Goal: Task Accomplishment & Management: Use online tool/utility

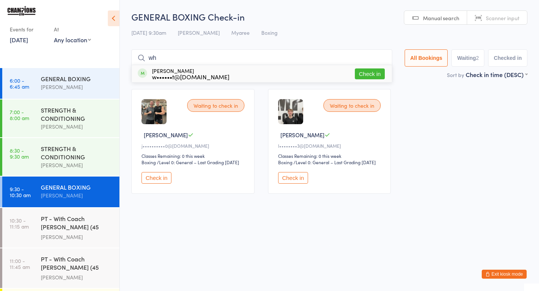
type input "wh"
click at [366, 77] on button "Check in" at bounding box center [370, 74] width 30 height 11
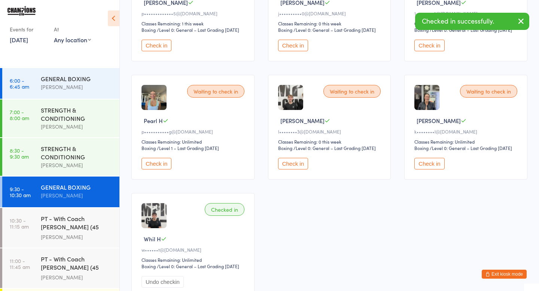
scroll to position [132, 0]
click at [154, 170] on button "Check in" at bounding box center [157, 164] width 30 height 12
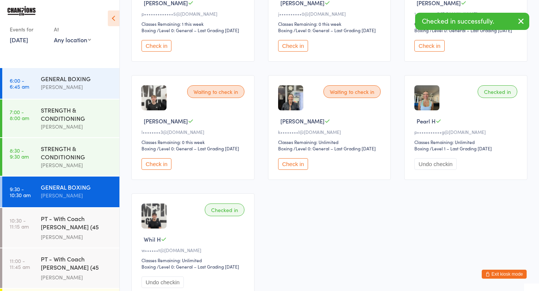
click at [288, 170] on button "Check in" at bounding box center [293, 164] width 30 height 12
click at [163, 170] on button "Check in" at bounding box center [157, 164] width 30 height 12
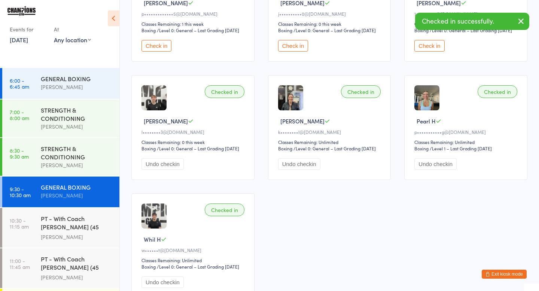
click at [159, 52] on button "Check in" at bounding box center [157, 46] width 30 height 12
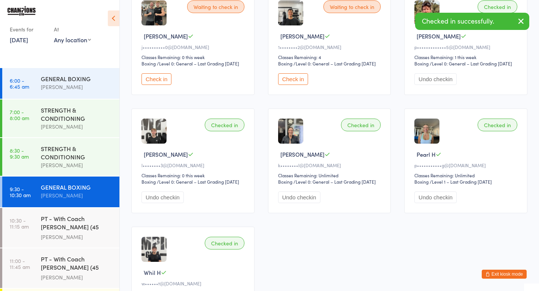
scroll to position [94, 0]
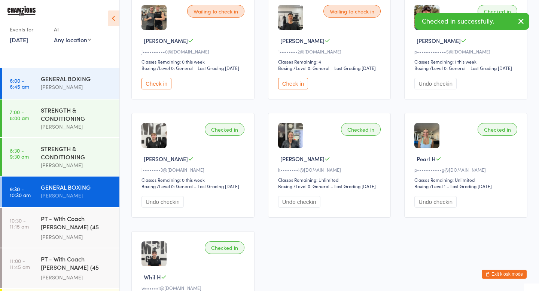
click at [157, 89] on button "Check in" at bounding box center [157, 84] width 30 height 12
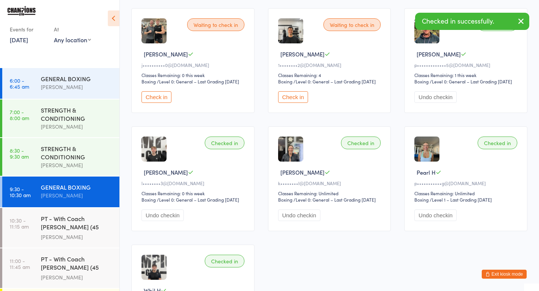
scroll to position [81, 0]
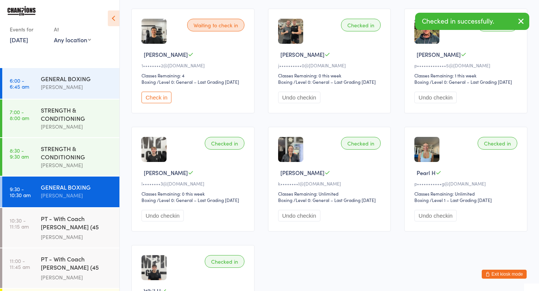
click at [164, 103] on button "Check in" at bounding box center [157, 98] width 30 height 12
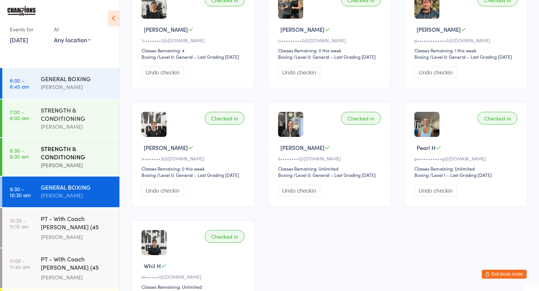
scroll to position [106, 0]
click at [56, 167] on div "[PERSON_NAME]" at bounding box center [77, 165] width 72 height 9
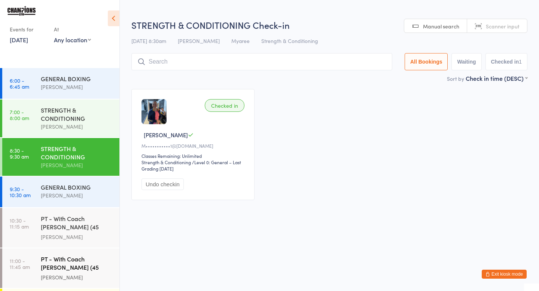
scroll to position [9, 0]
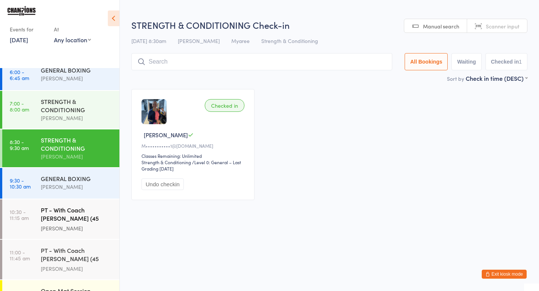
click at [89, 215] on div "PT - With Coach [PERSON_NAME] (45 minutes)" at bounding box center [77, 215] width 72 height 18
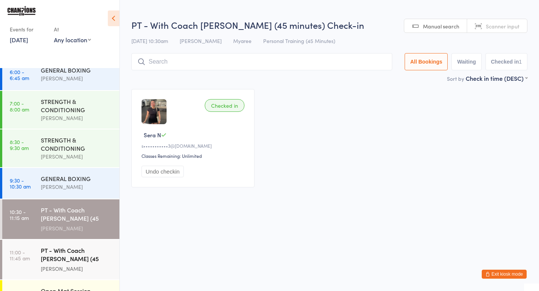
click at [83, 254] on div "PT - With Coach [PERSON_NAME] (45 minutes)" at bounding box center [77, 255] width 72 height 18
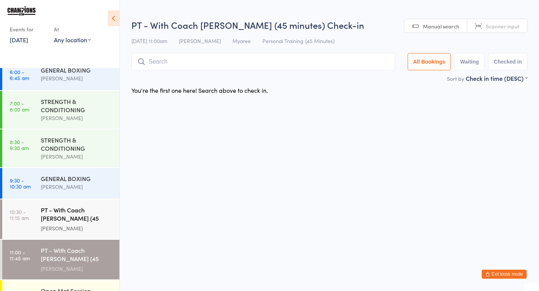
click at [85, 221] on div "PT - With Coach [PERSON_NAME] (45 minutes)" at bounding box center [77, 215] width 72 height 18
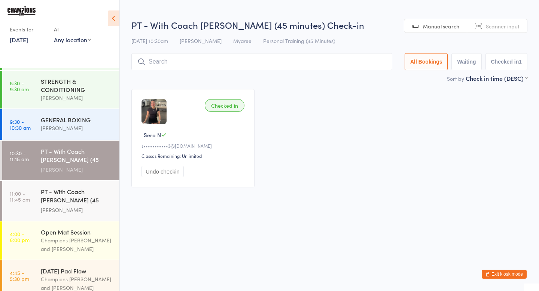
scroll to position [74, 0]
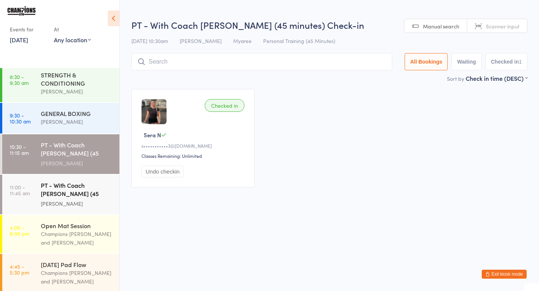
click at [89, 192] on div "PT - With Coach [PERSON_NAME] (45 minutes)" at bounding box center [77, 190] width 72 height 18
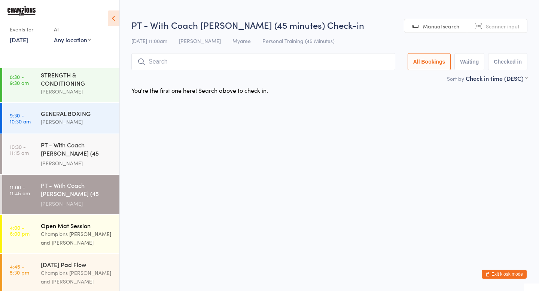
click at [81, 231] on div "Champions [PERSON_NAME] and [PERSON_NAME]" at bounding box center [77, 238] width 72 height 17
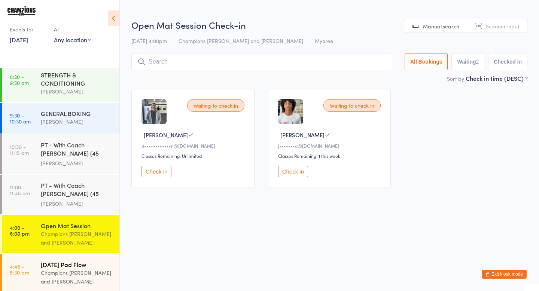
click at [89, 264] on div "[DATE] Pad Flow" at bounding box center [77, 265] width 72 height 8
